Goal: Find specific page/section: Find specific page/section

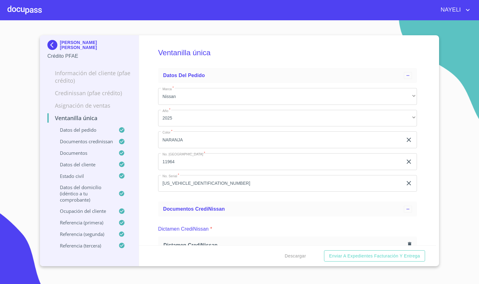
scroll to position [2574, 0]
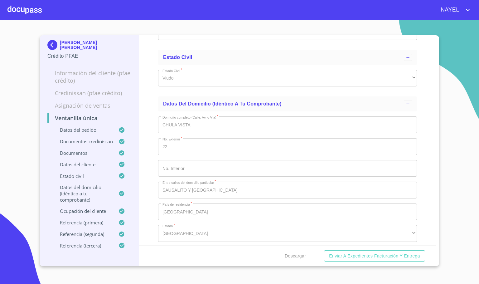
click at [28, 8] on div at bounding box center [24, 10] width 34 height 20
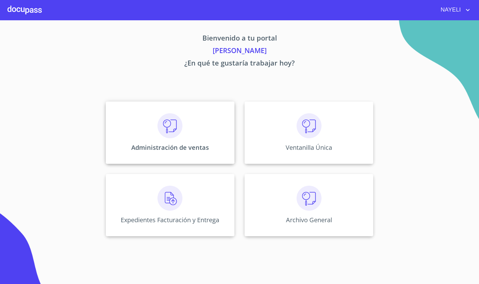
click at [152, 144] on p "Administración de ventas" at bounding box center [170, 147] width 78 height 8
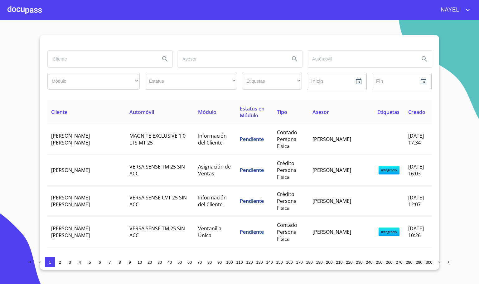
click at [118, 65] on input "search" at bounding box center [101, 59] width 107 height 17
type input "[PERSON_NAME]"
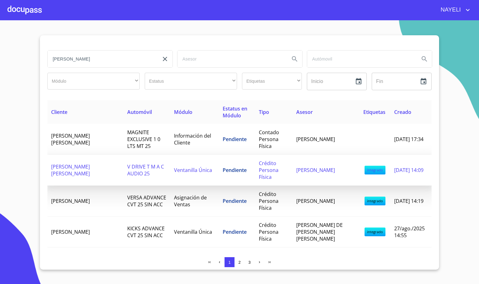
click at [90, 166] on span "[PERSON_NAME] [PERSON_NAME]" at bounding box center [70, 170] width 39 height 14
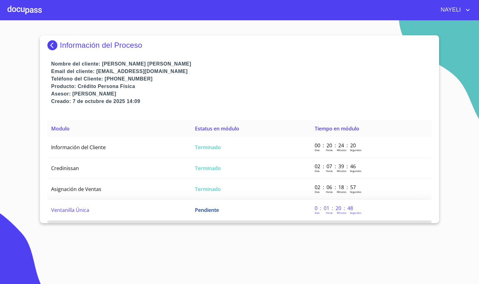
click at [87, 203] on td "Ventanilla Única" at bounding box center [119, 210] width 144 height 21
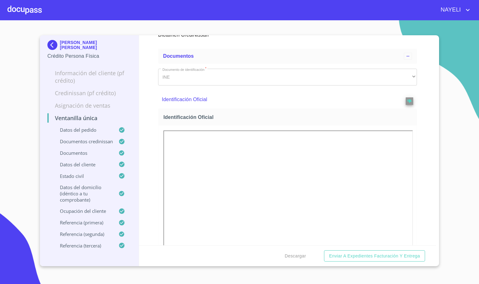
scroll to position [328, 0]
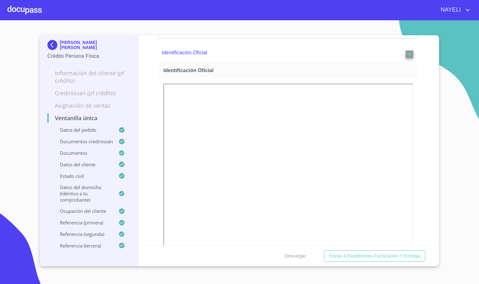
click at [411, 180] on div "Ventanilla única Datos del pedido Marca   * Nissan ​ Año   * 2025 ​ Color   * P…" at bounding box center [287, 140] width 297 height 210
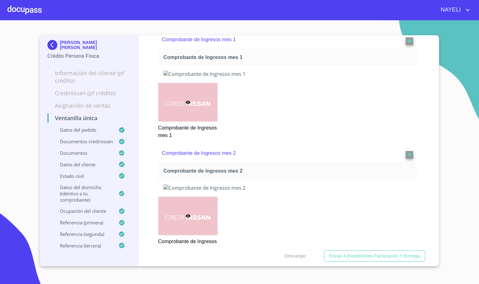
scroll to position [936, 0]
